Goal: Find contact information: Find contact information

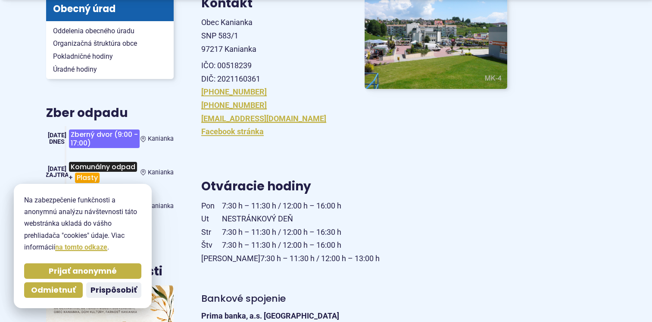
scroll to position [216, 0]
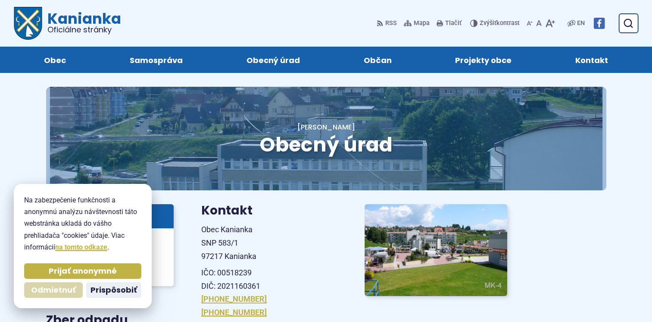
click at [58, 291] on span "Odmietnuť" at bounding box center [53, 290] width 45 height 10
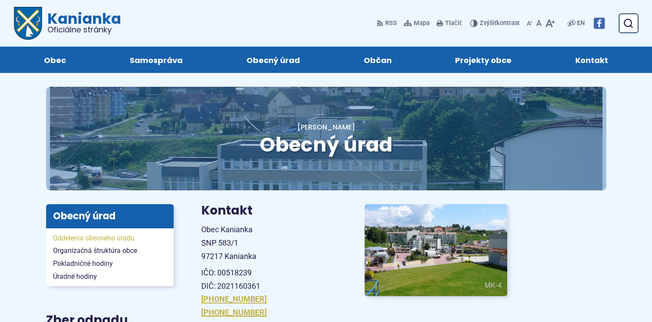
click at [104, 237] on span "Oddelenia obecného úradu" at bounding box center [110, 237] width 114 height 13
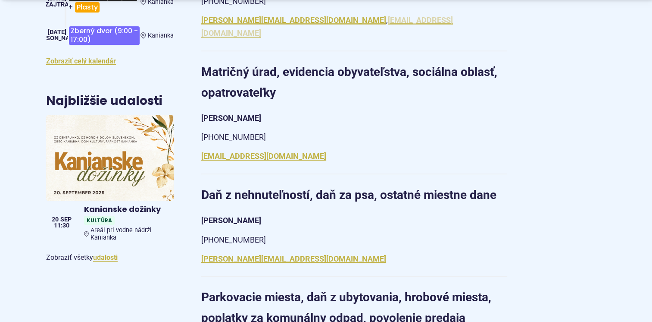
scroll to position [388, 0]
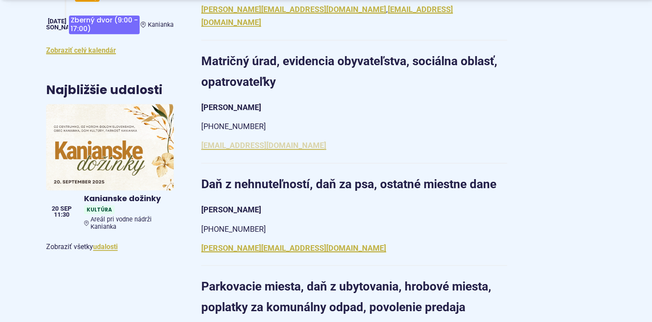
click at [238, 141] on link "matrika@kanianka.sk" at bounding box center [263, 145] width 125 height 9
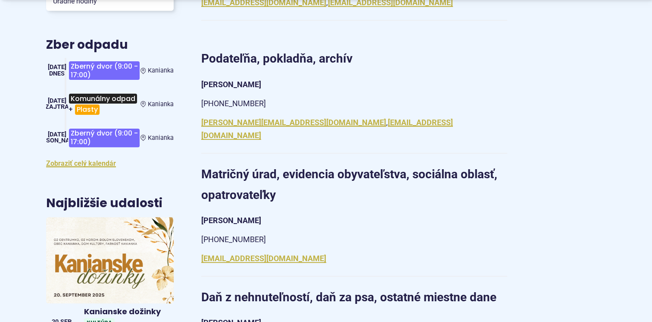
scroll to position [129, 0]
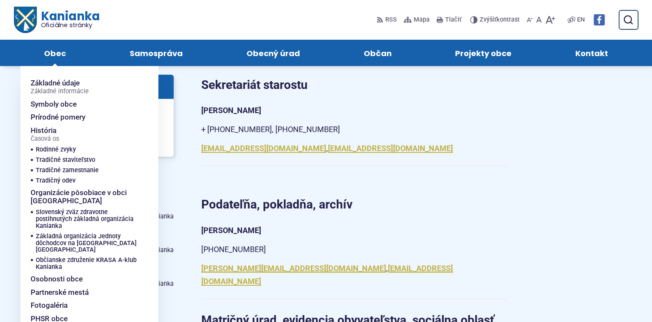
click at [57, 54] on span "Obec" at bounding box center [55, 53] width 22 height 26
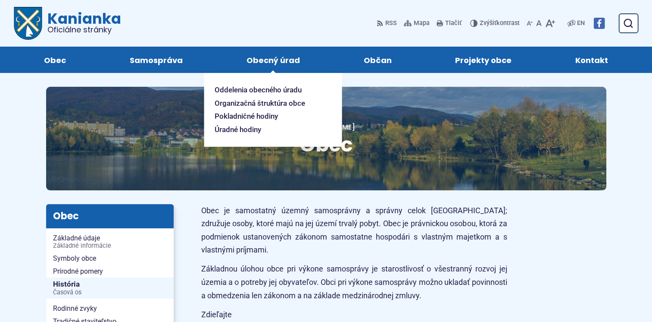
click at [271, 56] on span "Obecný úrad" at bounding box center [273, 60] width 53 height 26
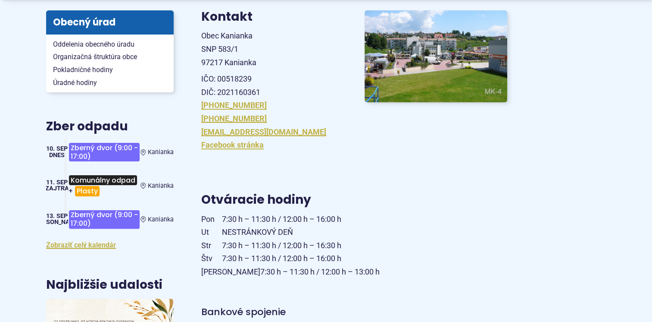
scroll to position [216, 0]
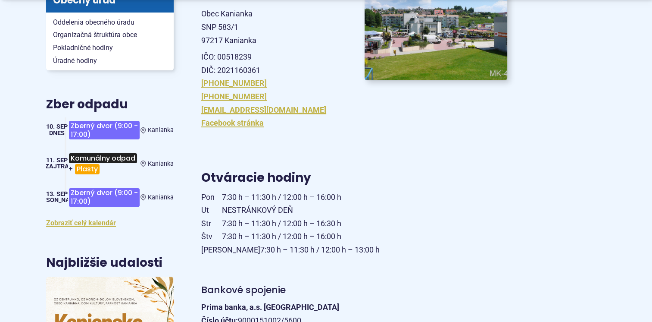
click at [452, 29] on img at bounding box center [435, 34] width 157 height 101
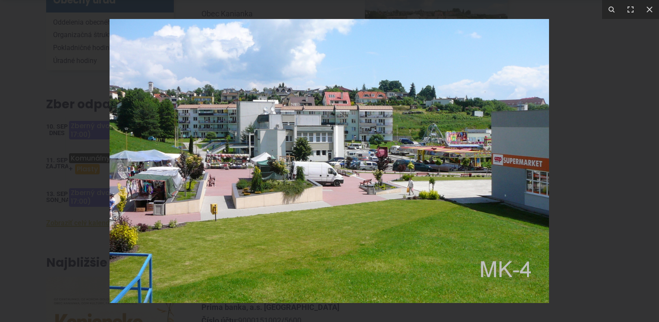
click at [598, 120] on div at bounding box center [329, 161] width 659 height 322
